Goal: Task Accomplishment & Management: Use online tool/utility

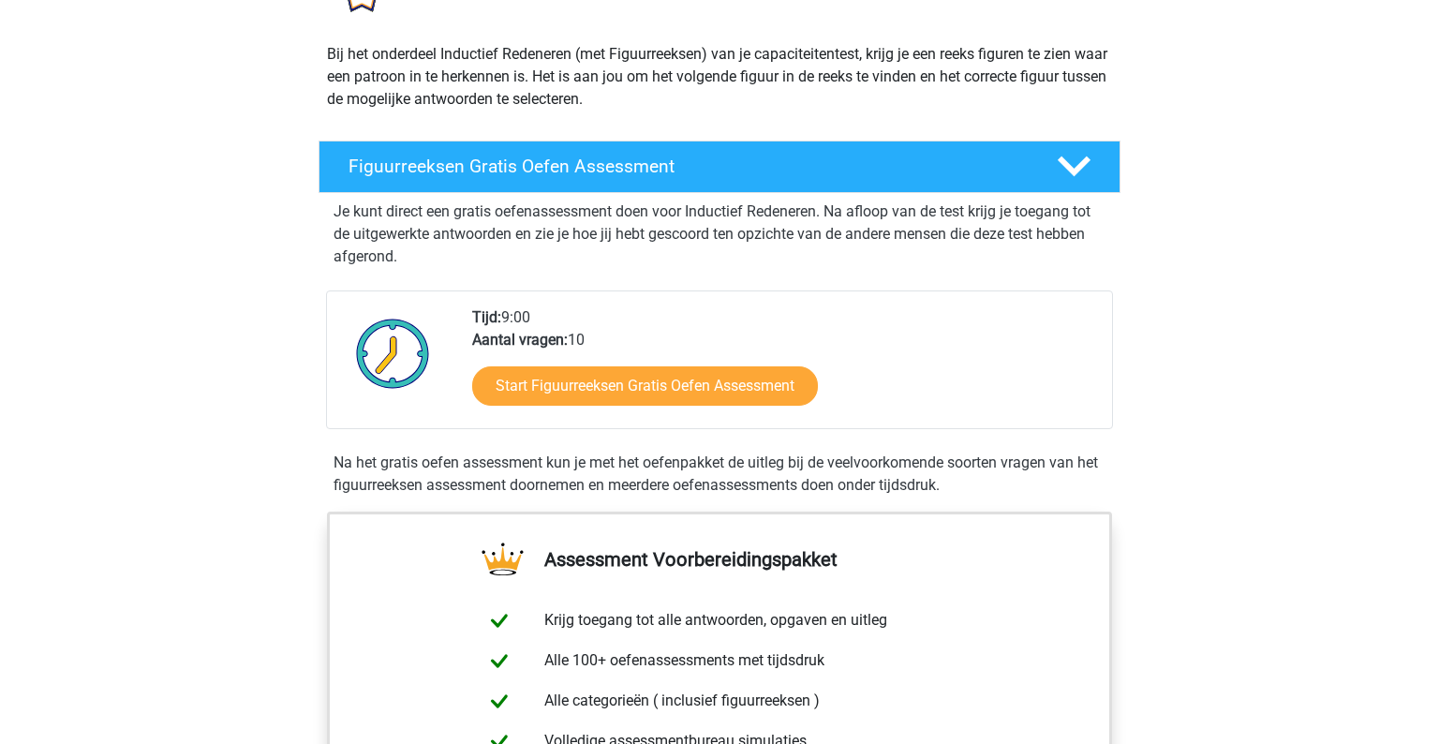
scroll to position [191, 0]
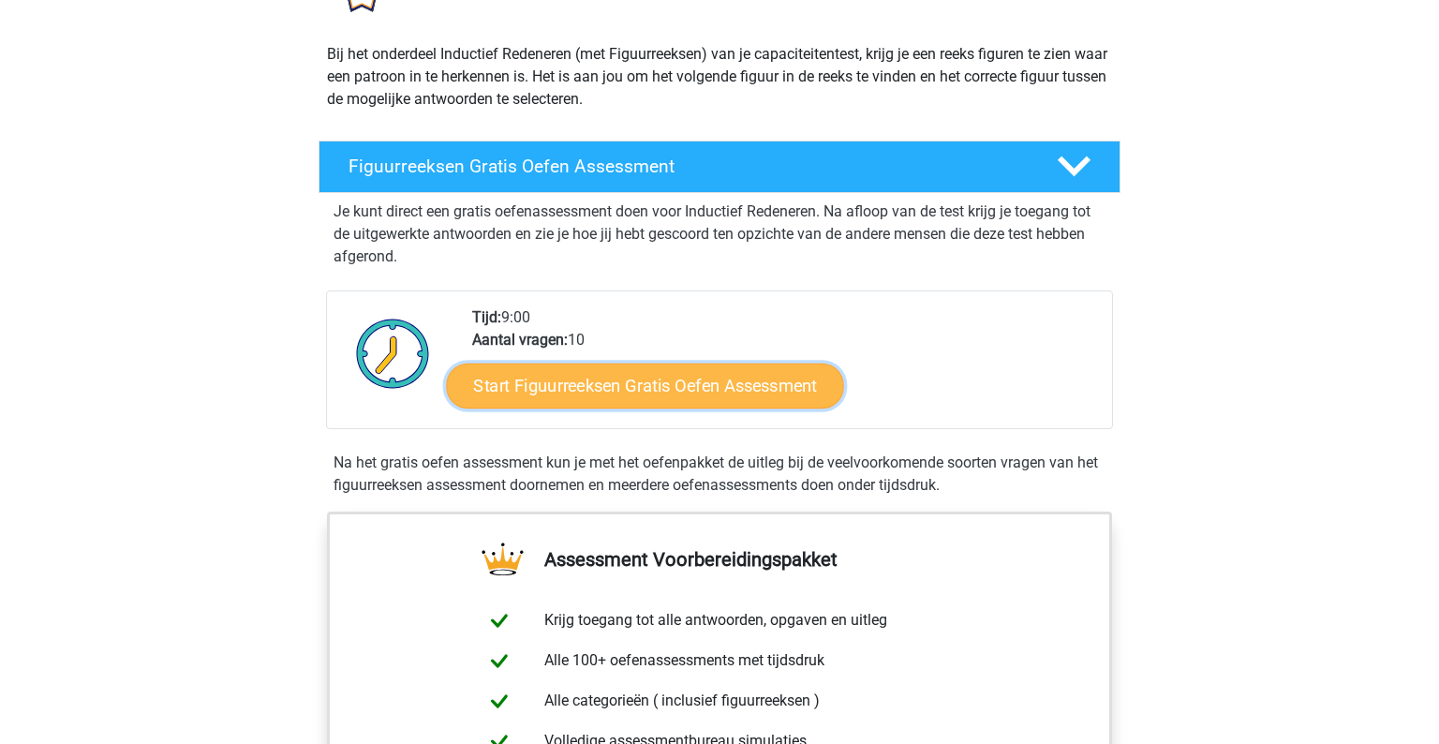
click at [615, 378] on link "Start Figuurreeksen Gratis Oefen Assessment" at bounding box center [645, 384] width 397 height 45
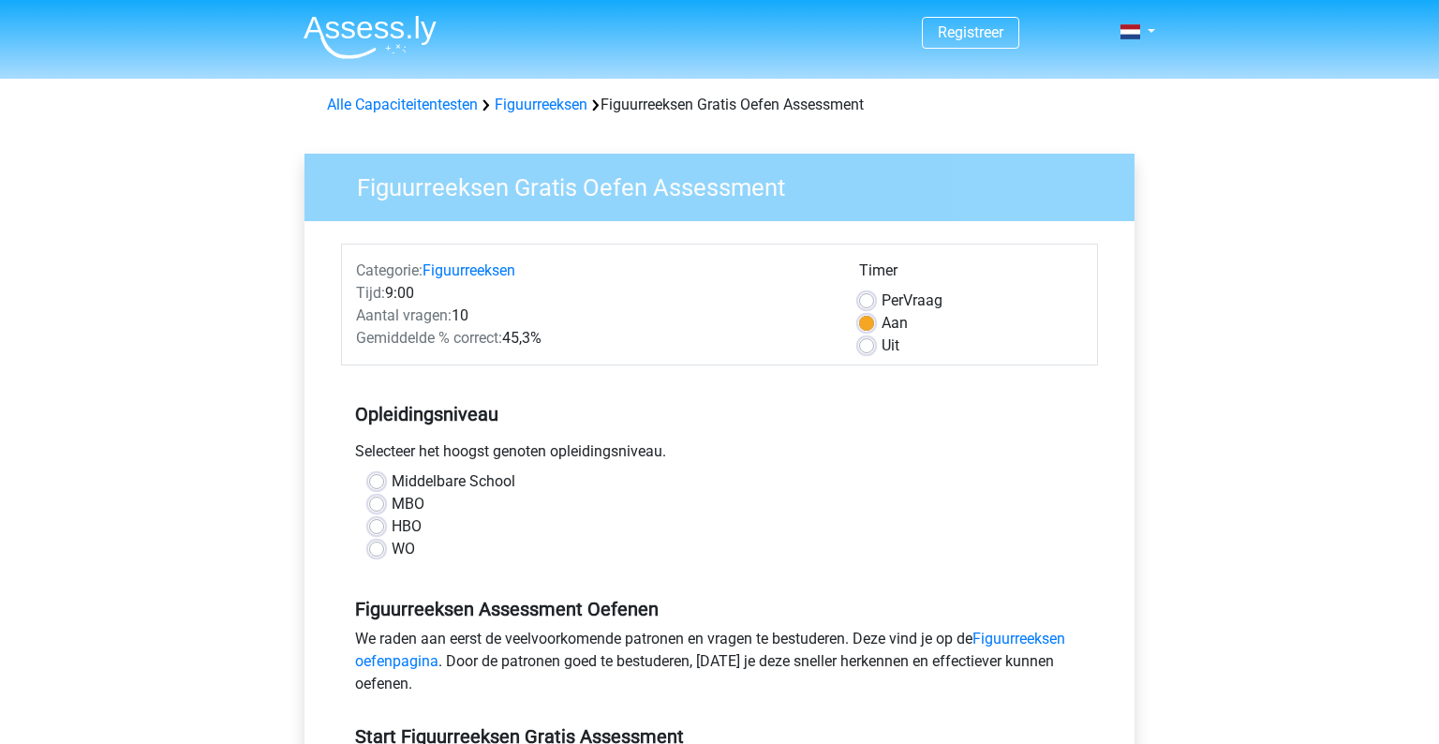
click at [392, 509] on label "MBO" at bounding box center [408, 504] width 33 height 22
click at [380, 509] on input "MBO" at bounding box center [376, 502] width 15 height 19
radio input "true"
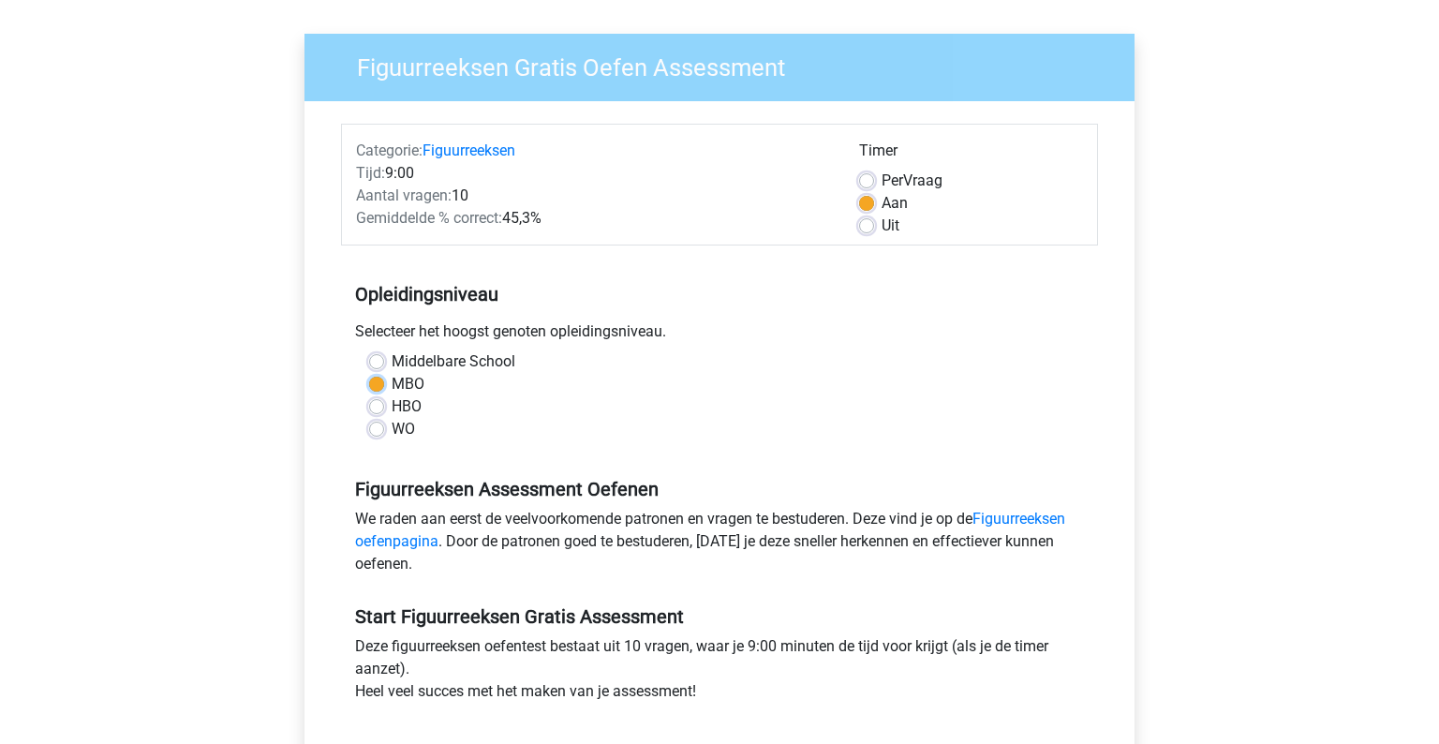
scroll to position [255, 0]
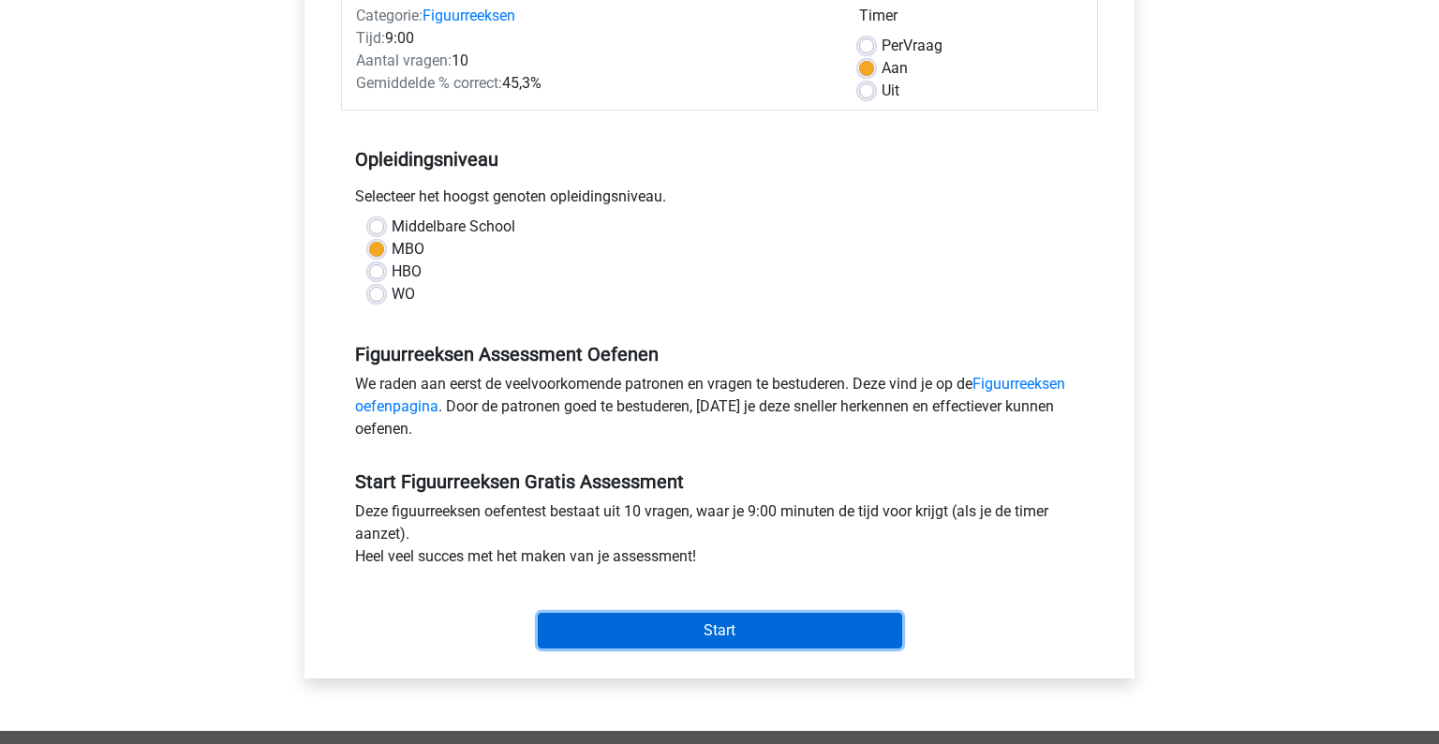
click at [667, 635] on input "Start" at bounding box center [720, 631] width 364 height 36
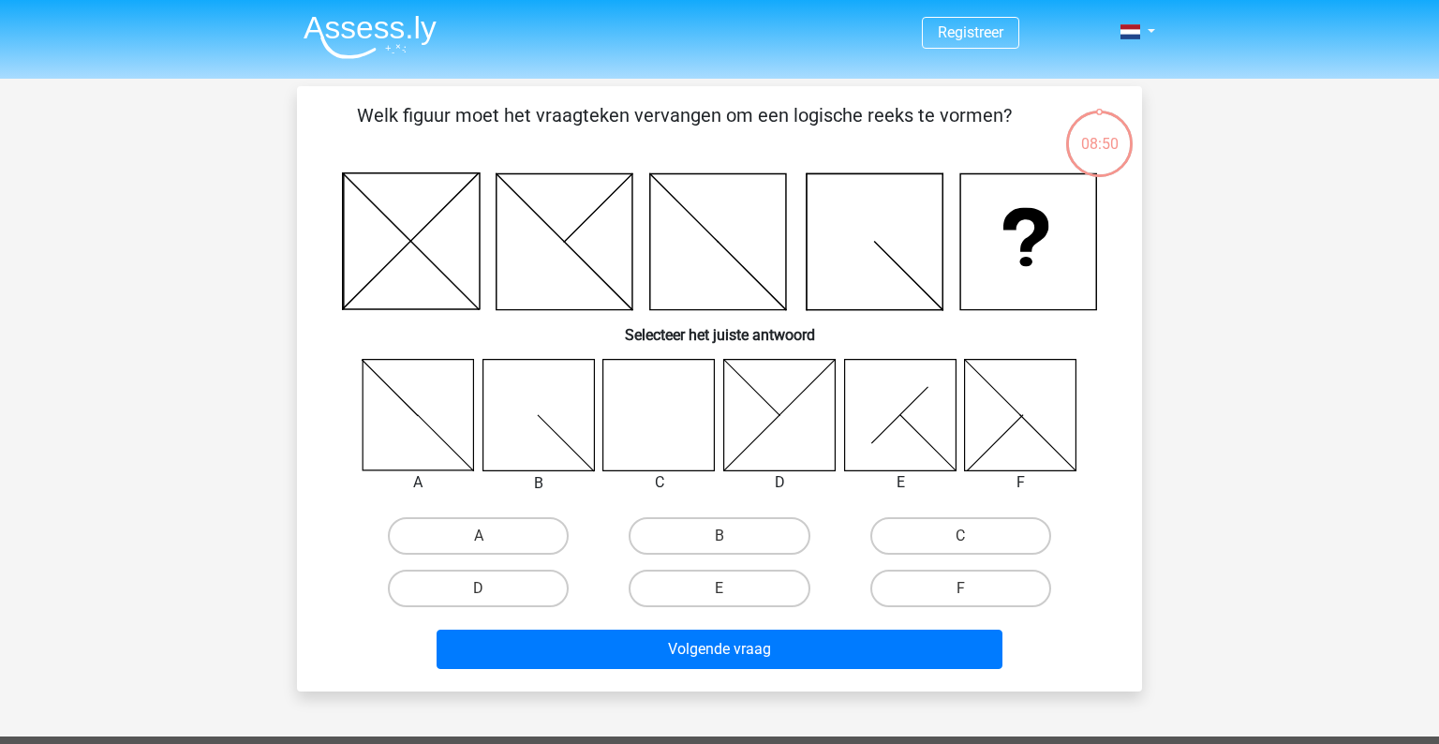
click at [618, 412] on icon at bounding box center [658, 414] width 111 height 111
click at [955, 537] on label "C" at bounding box center [960, 535] width 181 height 37
click at [960, 537] on input "C" at bounding box center [966, 542] width 12 height 12
radio input "true"
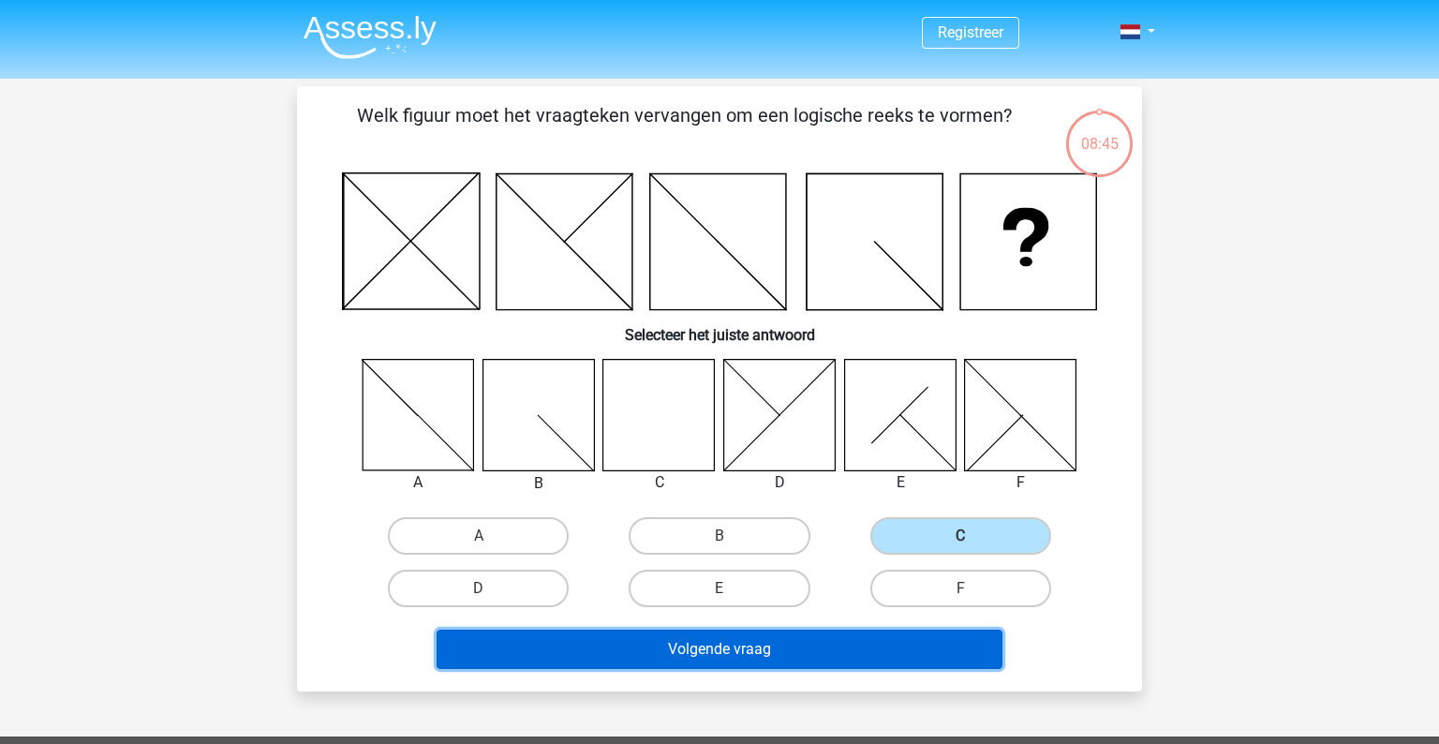
click at [719, 650] on button "Volgende vraag" at bounding box center [719, 648] width 567 height 39
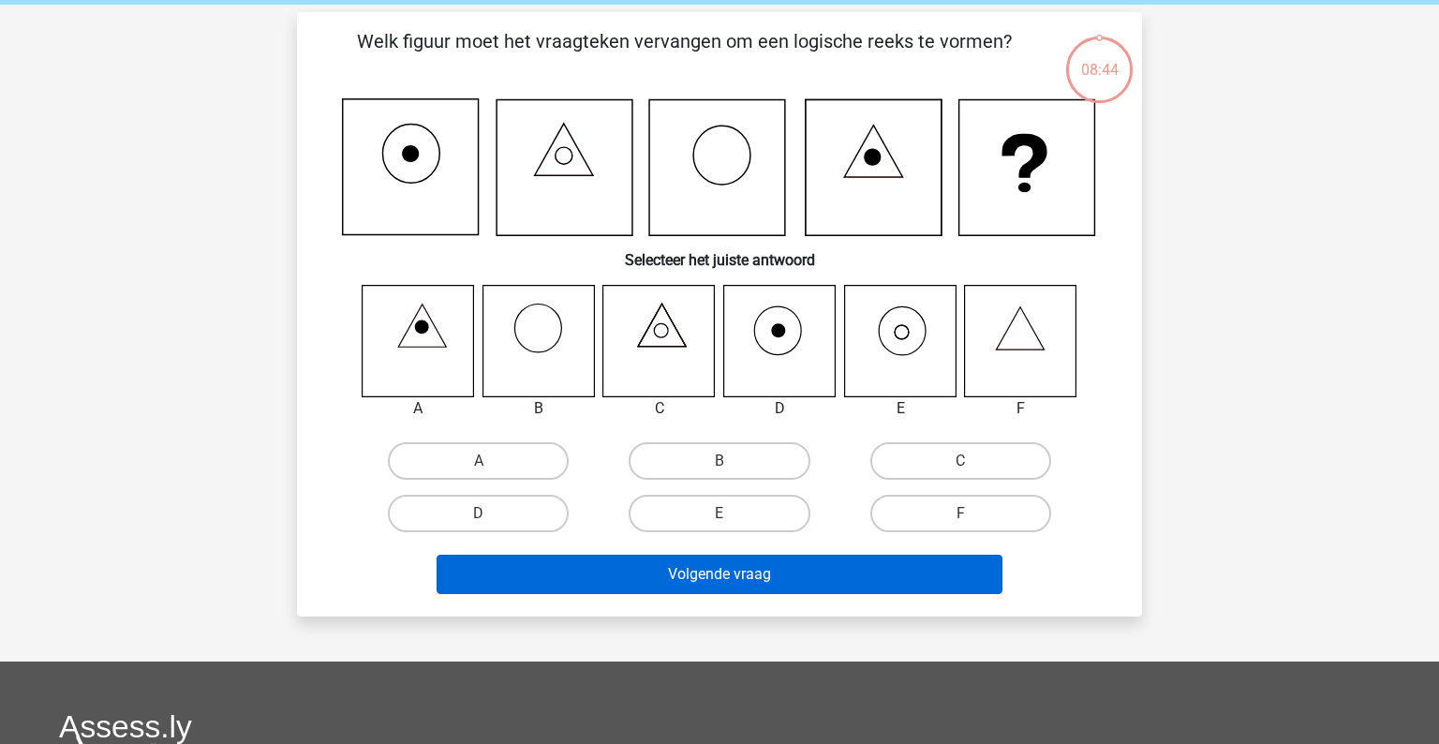
scroll to position [86, 0]
